Goal: Task Accomplishment & Management: Complete application form

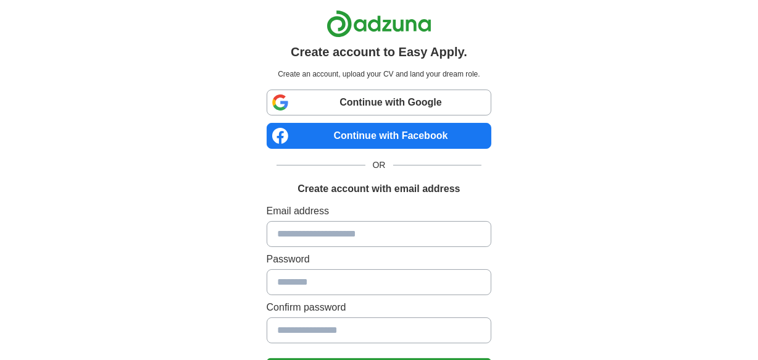
click at [332, 153] on div "Continue with Google Continue with Facebook OR Create account with email address" at bounding box center [379, 143] width 225 height 107
click at [332, 151] on div "Continue with Google Continue with Facebook OR Create account with email address" at bounding box center [379, 143] width 225 height 107
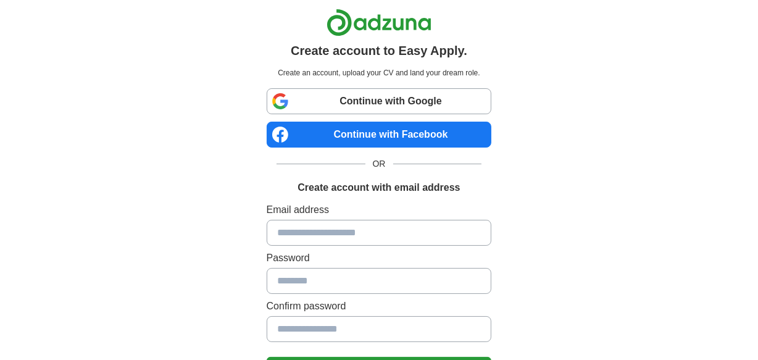
scroll to position [2, 0]
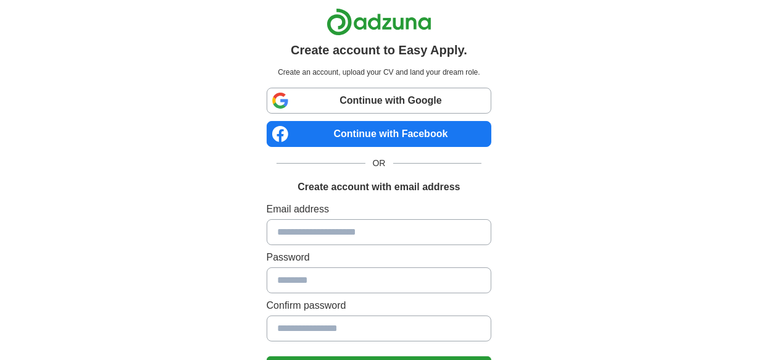
click at [332, 151] on div "Continue with Google Continue with Facebook OR Create account with email address" at bounding box center [379, 141] width 225 height 107
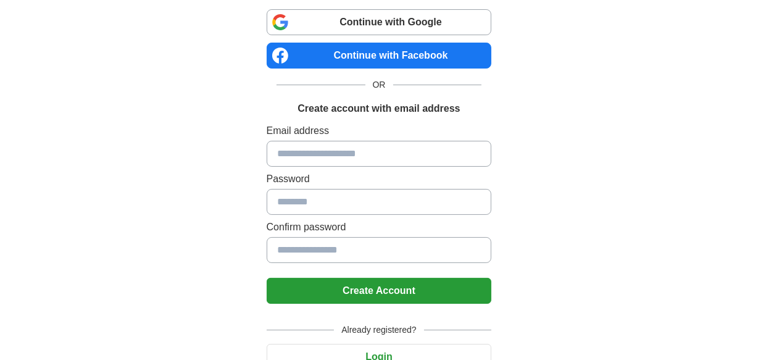
scroll to position [0, 0]
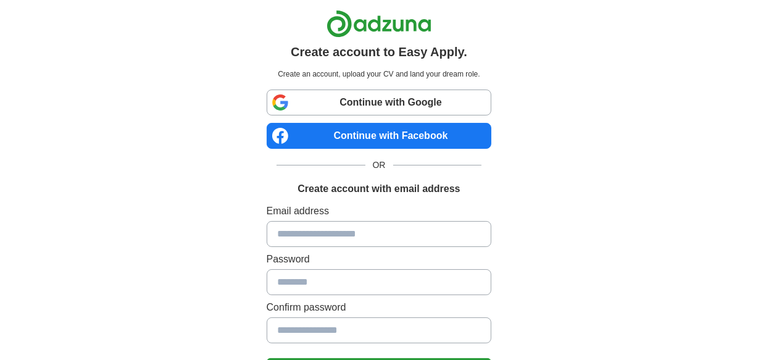
click at [96, 22] on div "Create account to Easy Apply. Create an account, upload your CV and land your d…" at bounding box center [379, 248] width 613 height 496
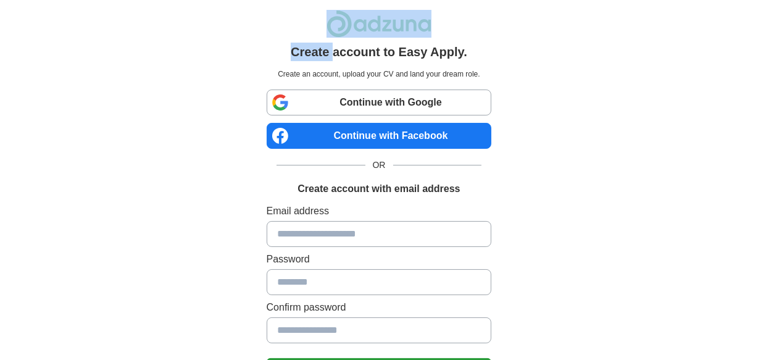
click at [96, 22] on div "Create account to Easy Apply. Create an account, upload your CV and land your d…" at bounding box center [379, 248] width 613 height 496
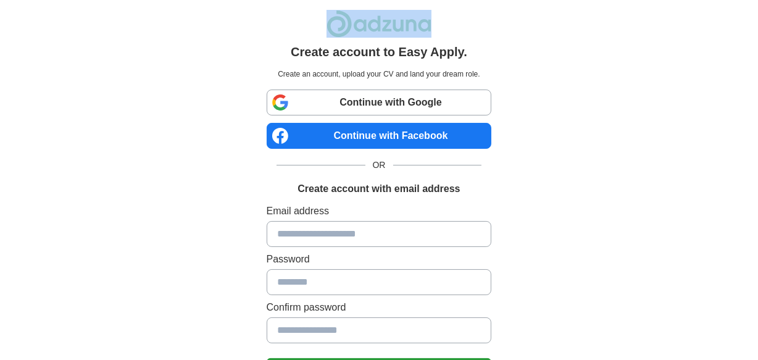
click at [96, 22] on div "Create account to Easy Apply. Create an account, upload your CV and land your d…" at bounding box center [379, 248] width 613 height 496
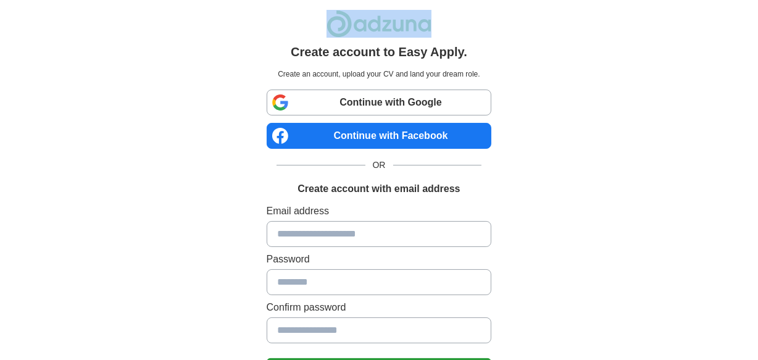
click at [96, 22] on div "Create account to Easy Apply. Create an account, upload your CV and land your d…" at bounding box center [379, 248] width 613 height 496
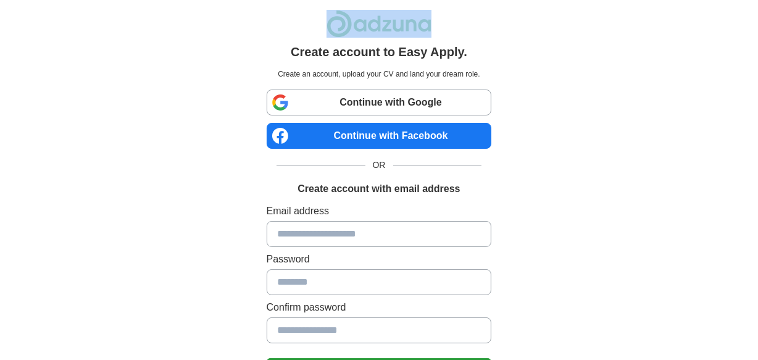
click at [96, 22] on div "Create account to Easy Apply. Create an account, upload your CV and land your d…" at bounding box center [379, 248] width 613 height 496
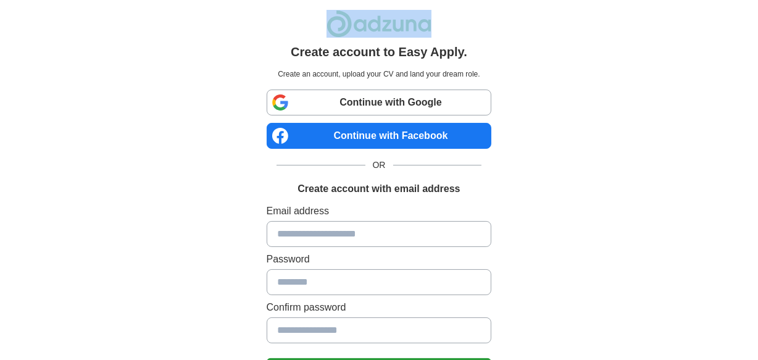
click at [96, 22] on div "Create account to Easy Apply. Create an account, upload your CV and land your d…" at bounding box center [379, 248] width 613 height 496
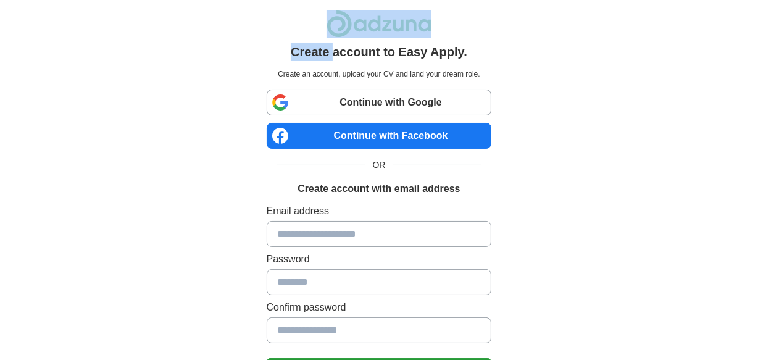
click at [96, 22] on div "Create account to Easy Apply. Create an account, upload your CV and land your d…" at bounding box center [379, 248] width 613 height 496
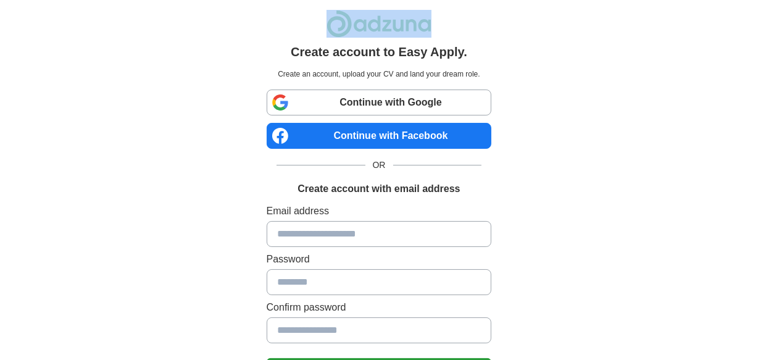
click at [96, 22] on div "Create account to Easy Apply. Create an account, upload your CV and land your d…" at bounding box center [379, 248] width 613 height 496
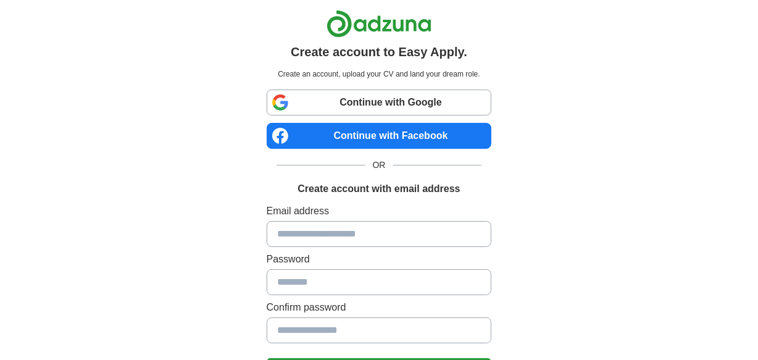
click at [96, 22] on div "Create account to Easy Apply. Create an account, upload your CV and land your d…" at bounding box center [379, 248] width 613 height 496
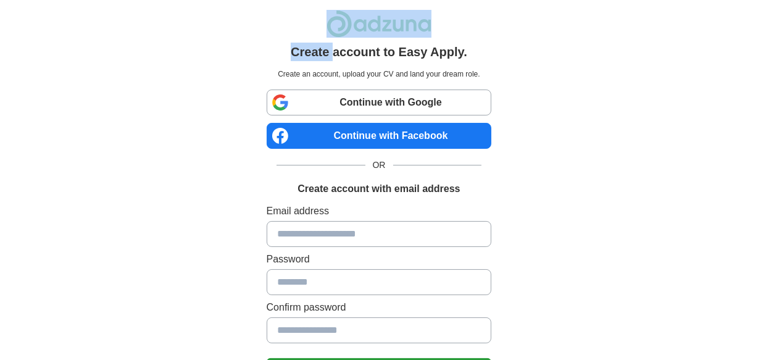
click at [96, 22] on div "Create account to Easy Apply. Create an account, upload your CV and land your d…" at bounding box center [379, 248] width 613 height 496
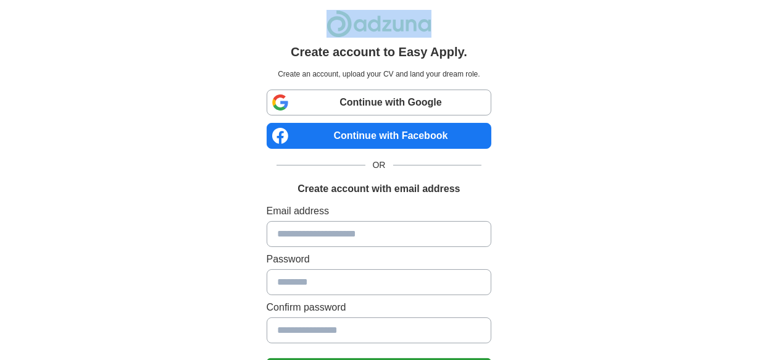
click at [96, 22] on div "Create account to Easy Apply. Create an account, upload your CV and land your d…" at bounding box center [379, 248] width 613 height 496
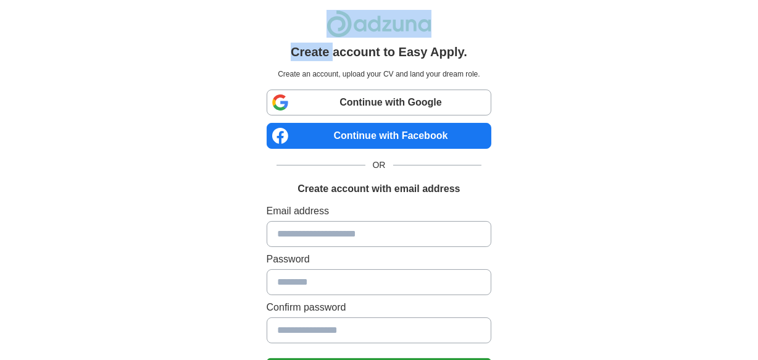
click at [96, 22] on div "Create account to Easy Apply. Create an account, upload your CV and land your d…" at bounding box center [379, 248] width 613 height 496
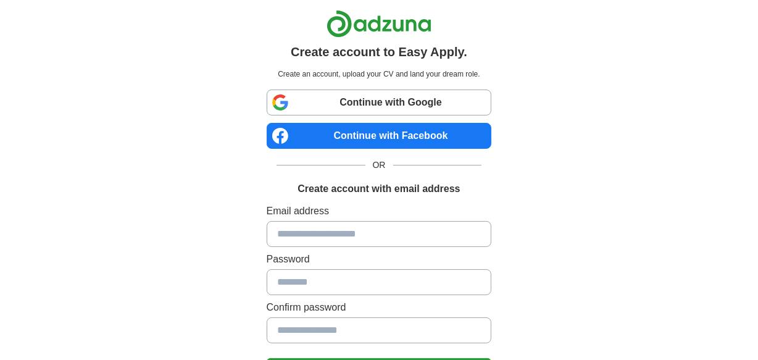
click at [96, 22] on div "Create account to Easy Apply. Create an account, upload your CV and land your d…" at bounding box center [379, 248] width 613 height 496
click at [297, 235] on input at bounding box center [379, 234] width 225 height 26
